Goal: Transaction & Acquisition: Book appointment/travel/reservation

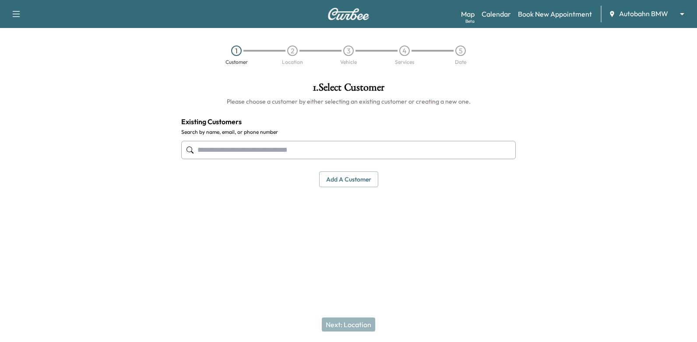
click at [377, 153] on input "text" at bounding box center [348, 150] width 334 height 18
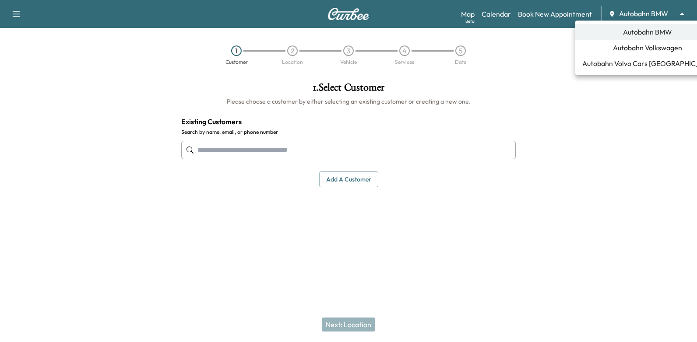
click at [644, 18] on body "Support Log Out Map Beta Calendar Book New Appointment Autobahn BMW ******** ​ …" at bounding box center [348, 171] width 697 height 342
click at [632, 54] on li "Autobahn Volkswagen" at bounding box center [647, 48] width 144 height 16
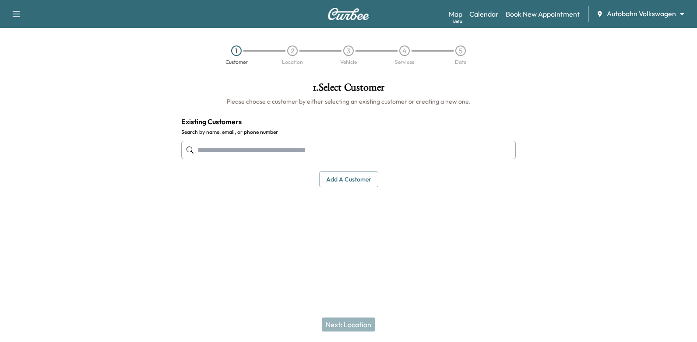
click at [465, 144] on input "text" at bounding box center [348, 150] width 334 height 18
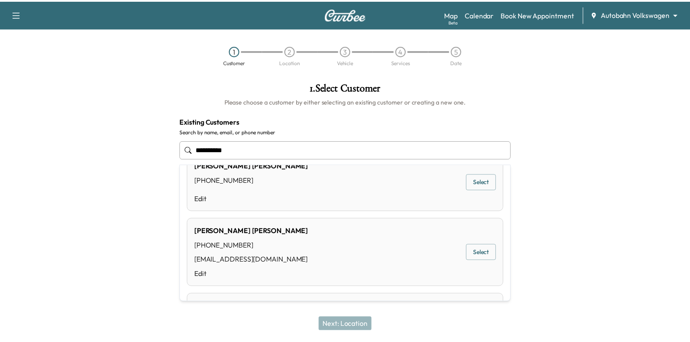
scroll to position [44, 0]
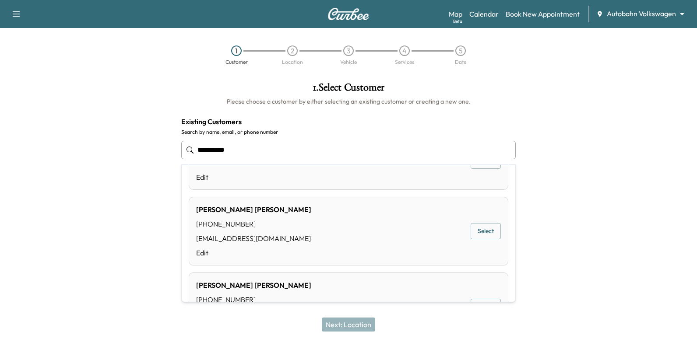
click at [488, 238] on button "Select" at bounding box center [485, 231] width 30 height 16
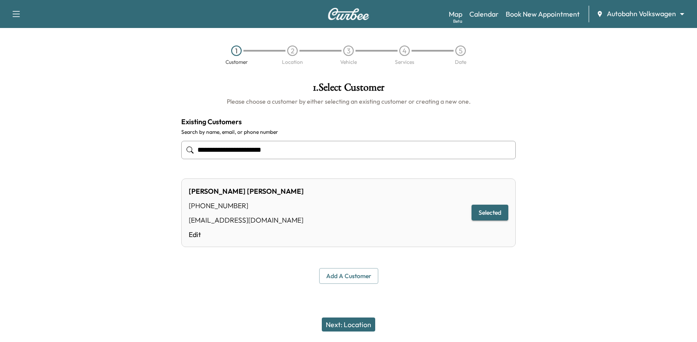
type input "**********"
click at [358, 325] on button "Next: Location" at bounding box center [348, 325] width 53 height 14
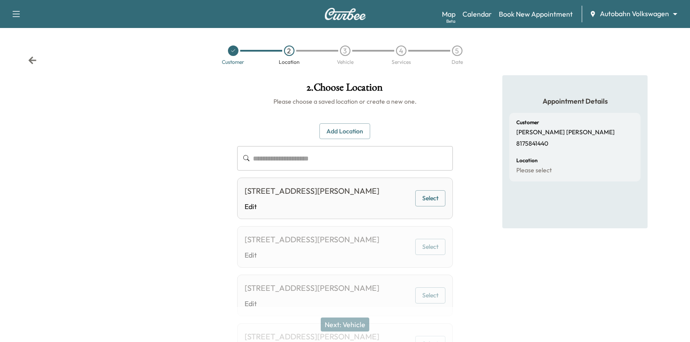
click at [438, 206] on button "Select" at bounding box center [430, 198] width 30 height 16
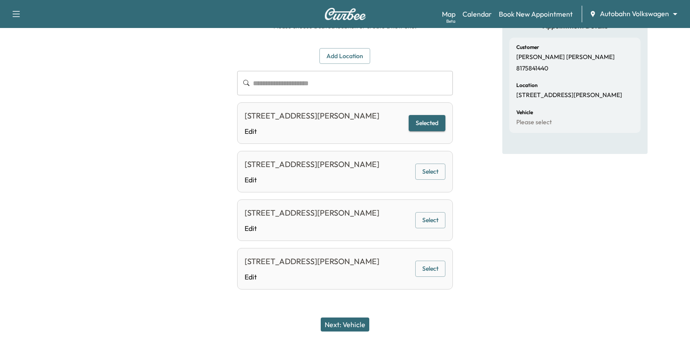
scroll to position [124, 0]
click at [438, 164] on button "Select" at bounding box center [430, 172] width 30 height 16
drag, startPoint x: 361, startPoint y: 326, endPoint x: 476, endPoint y: 185, distance: 181.7
click at [361, 325] on button "Next: Vehicle" at bounding box center [345, 325] width 49 height 14
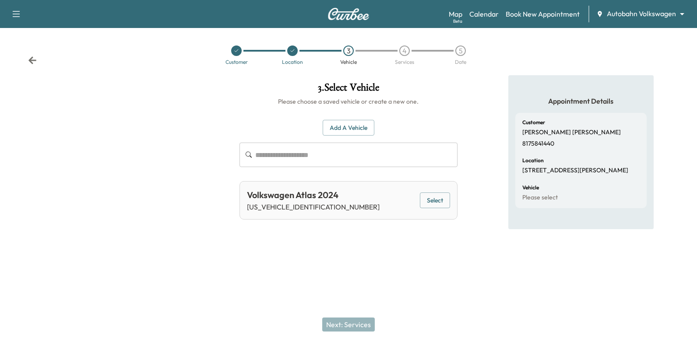
drag, startPoint x: 438, startPoint y: 197, endPoint x: 414, endPoint y: 265, distance: 72.1
click at [438, 197] on button "Select" at bounding box center [435, 201] width 30 height 16
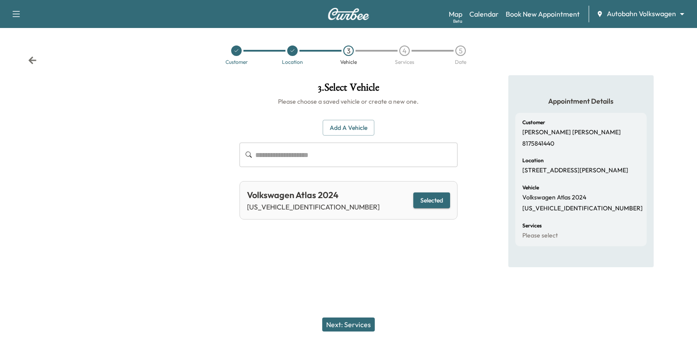
click at [365, 322] on button "Next: Services" at bounding box center [348, 325] width 53 height 14
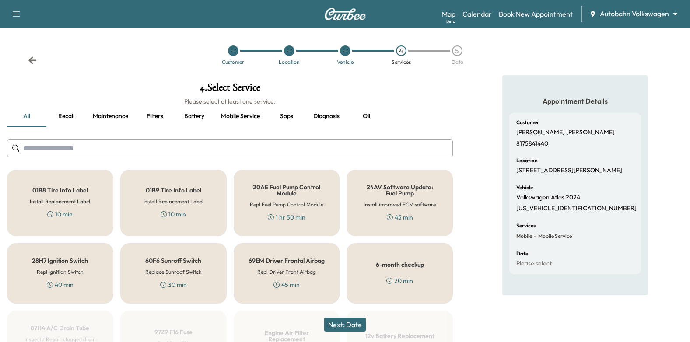
click at [74, 119] on button "Recall" at bounding box center [65, 116] width 39 height 21
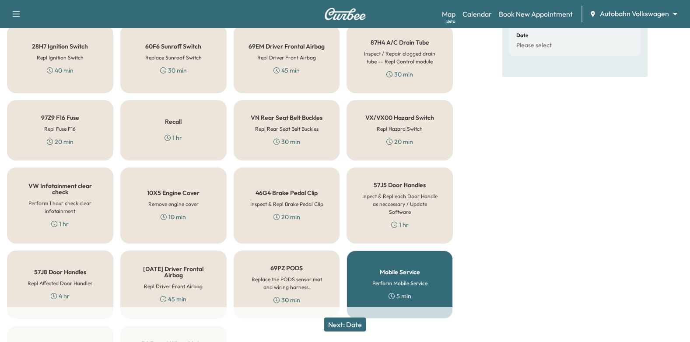
scroll to position [219, 0]
click at [149, 210] on div "10X5 Engine Cover Remove engine cover 10 min" at bounding box center [173, 205] width 106 height 76
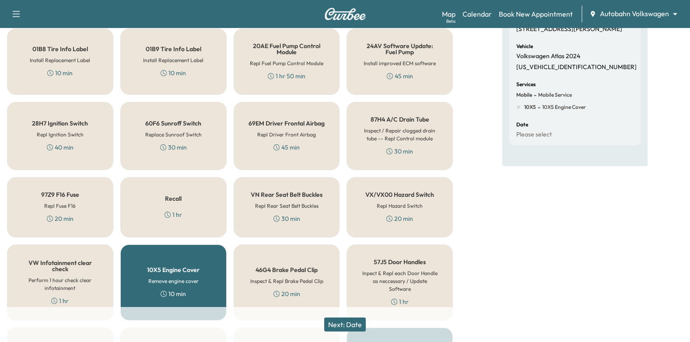
scroll to position [222, 0]
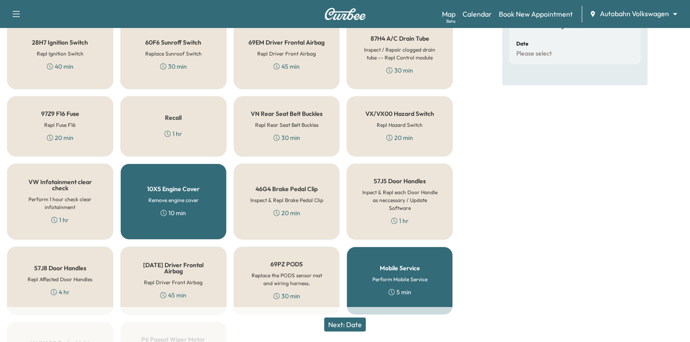
click at [194, 130] on div "Recall 1 hr" at bounding box center [173, 126] width 106 height 60
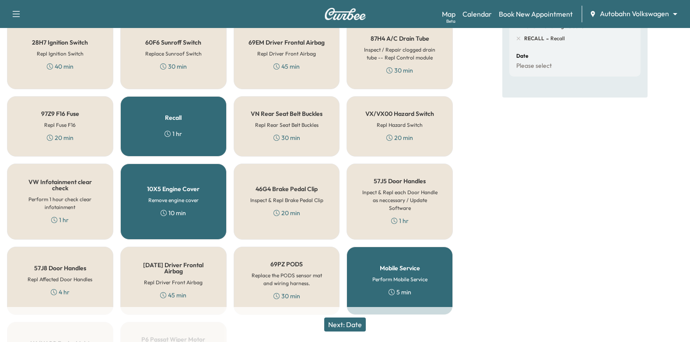
click at [360, 319] on button "Next: Date" at bounding box center [345, 325] width 42 height 14
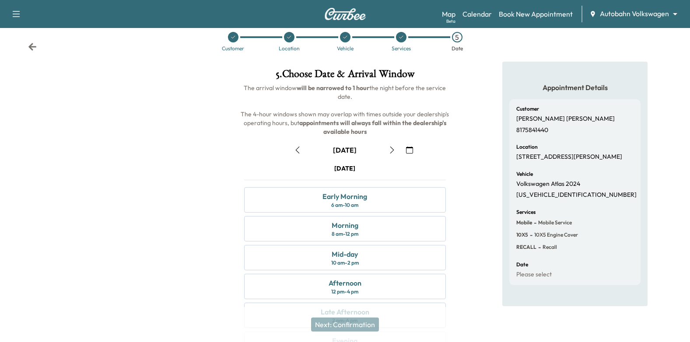
scroll to position [96, 0]
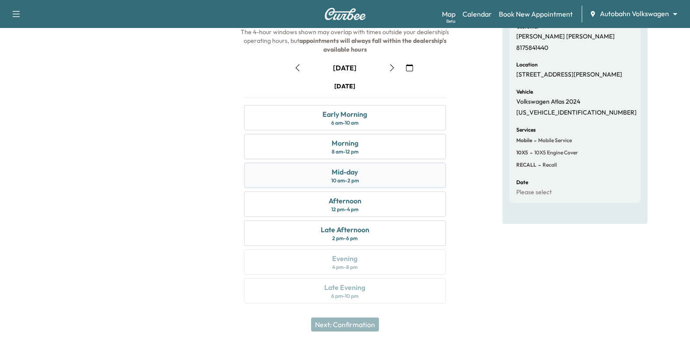
click at [372, 174] on div "Mid-day 10 am - 2 pm" at bounding box center [345, 175] width 202 height 25
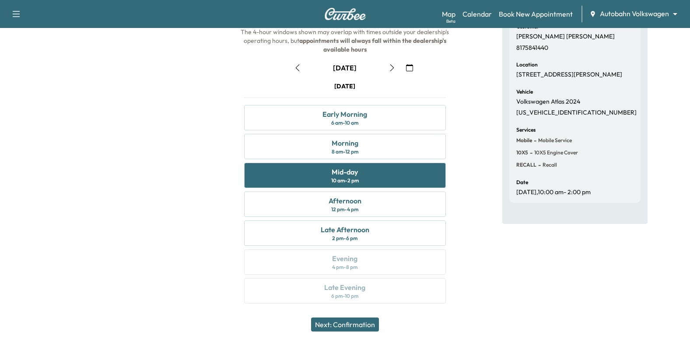
click at [367, 328] on button "Next: Confirmation" at bounding box center [345, 325] width 68 height 14
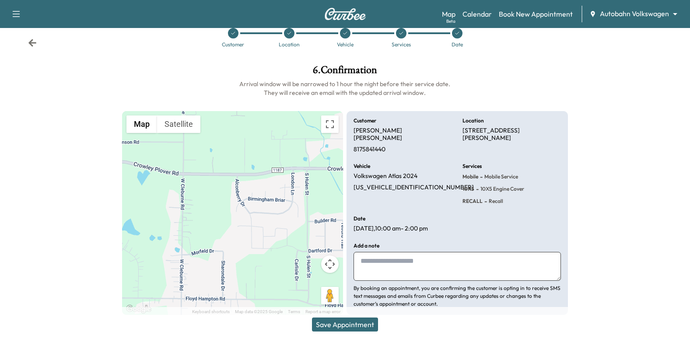
click at [376, 252] on textarea at bounding box center [457, 266] width 207 height 29
click at [380, 259] on textarea "**********" at bounding box center [457, 266] width 207 height 29
paste textarea "**********"
type textarea "**********"
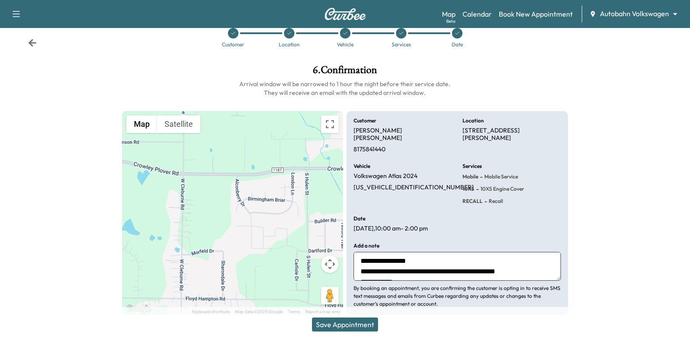
click at [368, 326] on button "Save Appointment" at bounding box center [345, 325] width 66 height 14
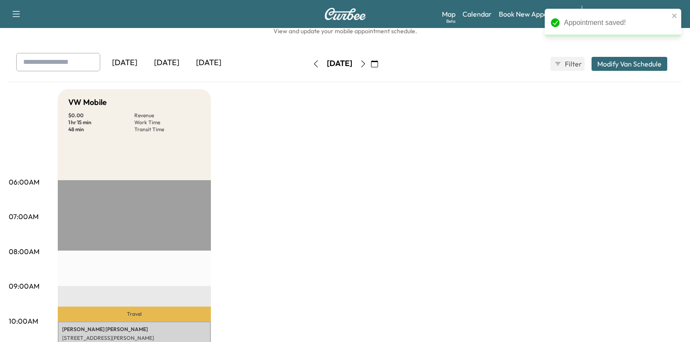
scroll to position [175, 0]
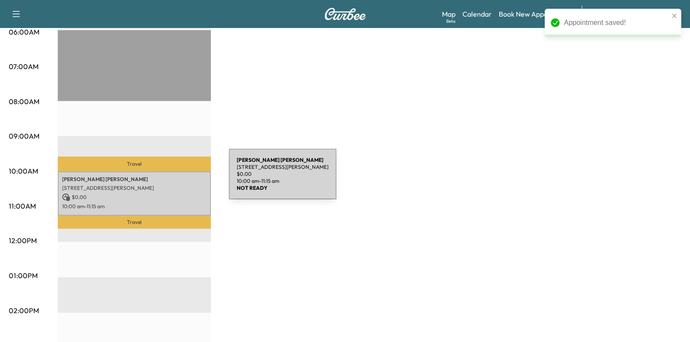
click at [157, 185] on p "[STREET_ADDRESS][PERSON_NAME]" at bounding box center [134, 188] width 144 height 7
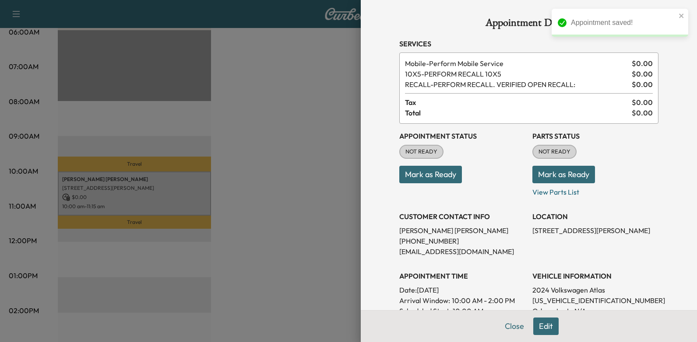
click at [446, 172] on button "Mark as Ready" at bounding box center [430, 175] width 63 height 18
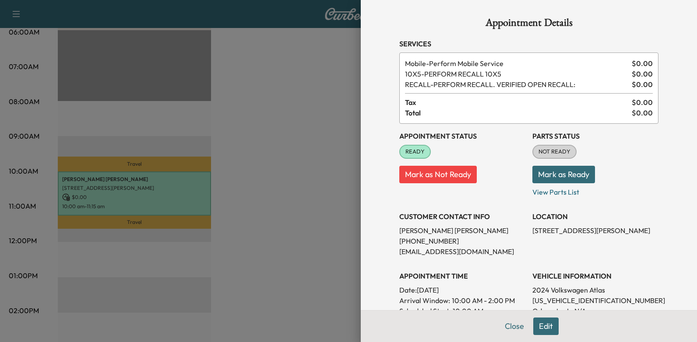
click at [416, 289] on p "Date: [DATE]" at bounding box center [462, 290] width 126 height 11
drag, startPoint x: 412, startPoint y: 289, endPoint x: 492, endPoint y: 292, distance: 80.1
click at [492, 292] on p "Date: [DATE]" at bounding box center [462, 290] width 126 height 11
drag, startPoint x: 492, startPoint y: 292, endPoint x: 479, endPoint y: 292, distance: 13.1
copy p "[DATE]"
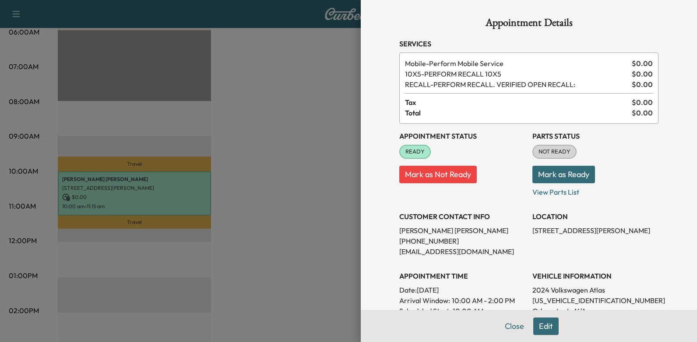
click at [287, 106] on div at bounding box center [348, 171] width 697 height 342
